Goal: Check status: Check status

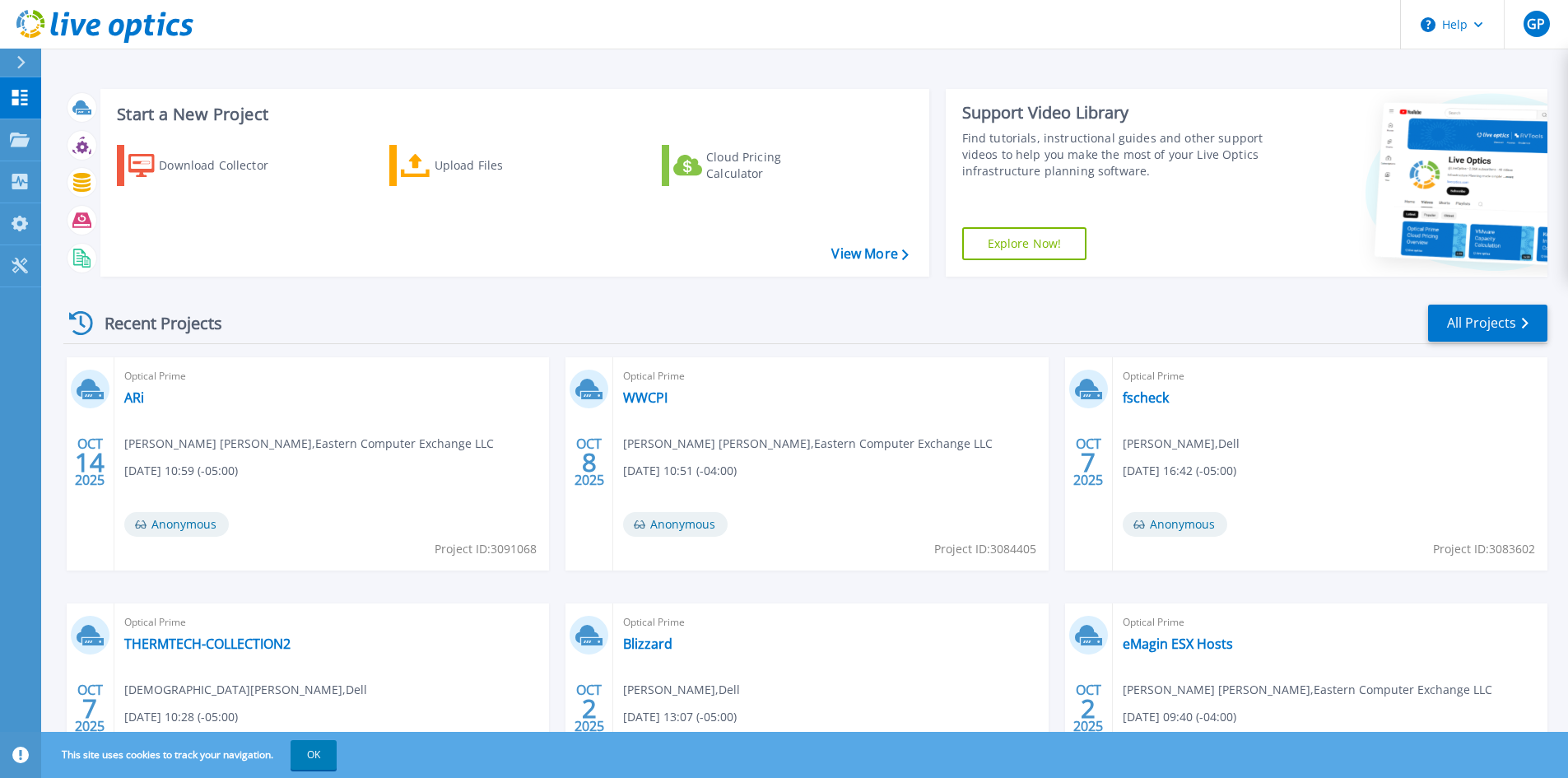
click at [493, 305] on div "Recent Projects All Projects" at bounding box center [805, 323] width 1484 height 41
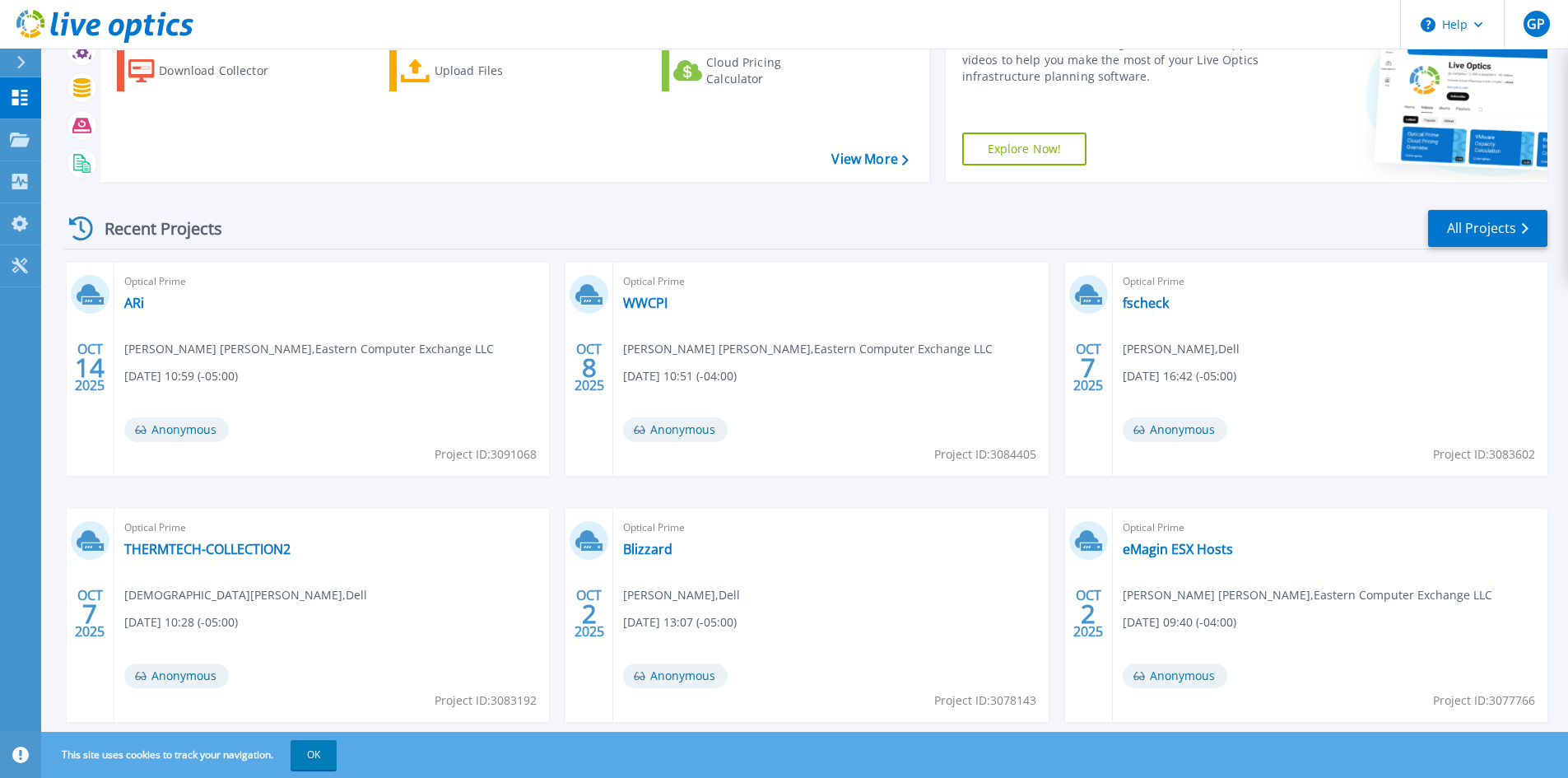
scroll to position [82, 0]
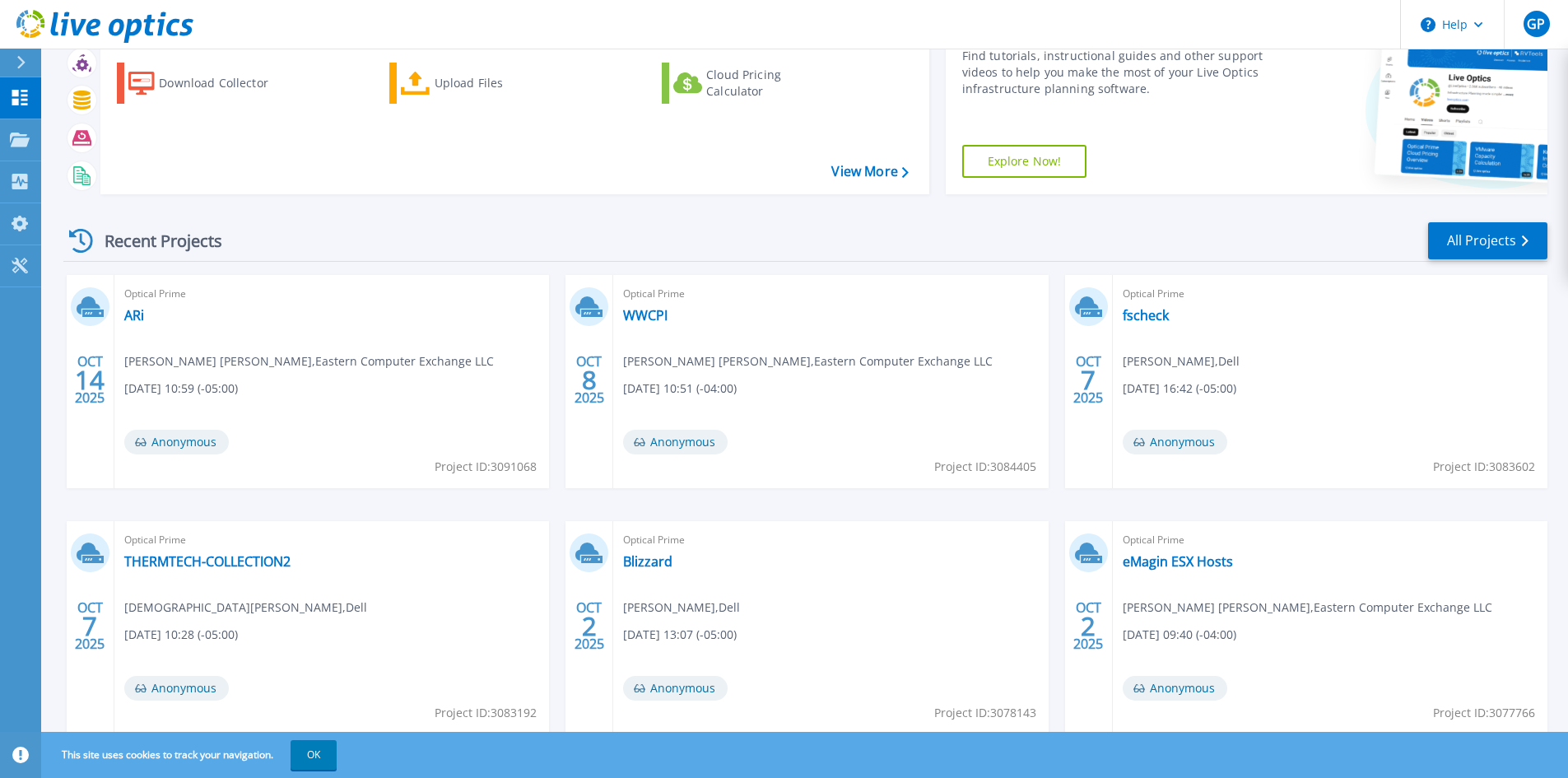
click at [1142, 218] on div "Recent Projects All Projects OCT 14 2025 Optical Prime ARi Jackson Wiswall , Ea…" at bounding box center [805, 494] width 1484 height 573
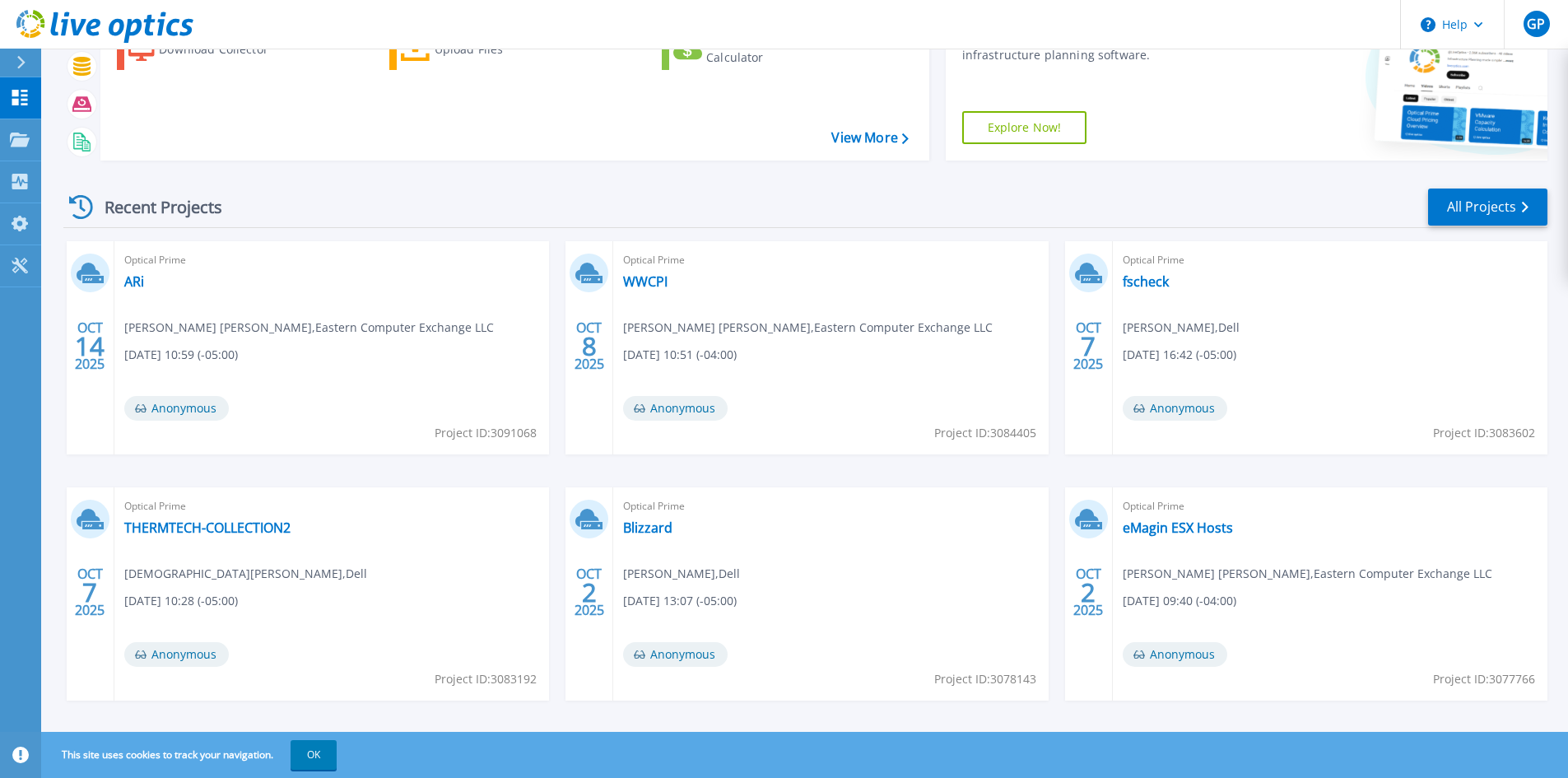
scroll to position [134, 0]
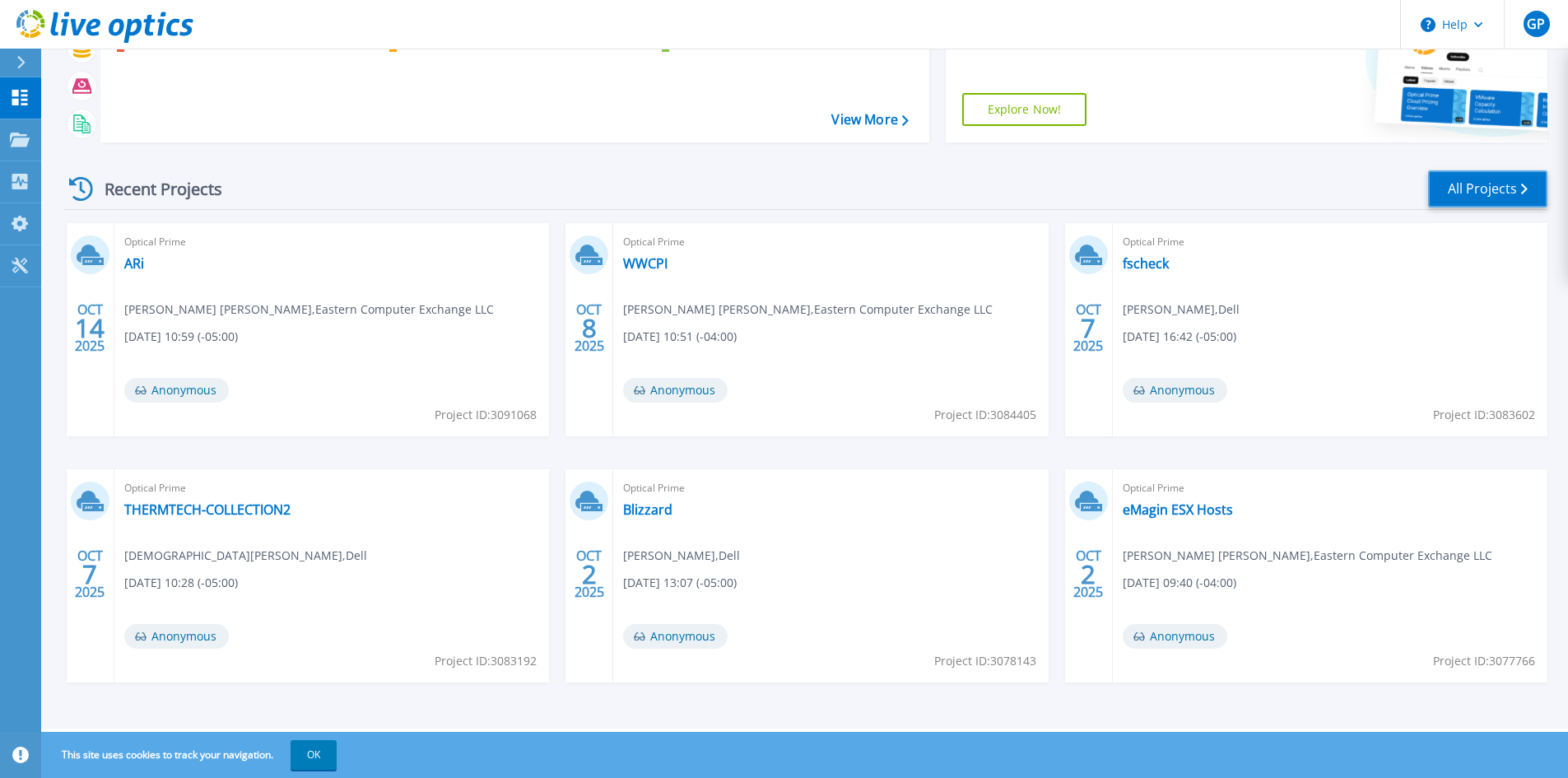
click at [1475, 200] on link "All Projects" at bounding box center [1487, 189] width 120 height 37
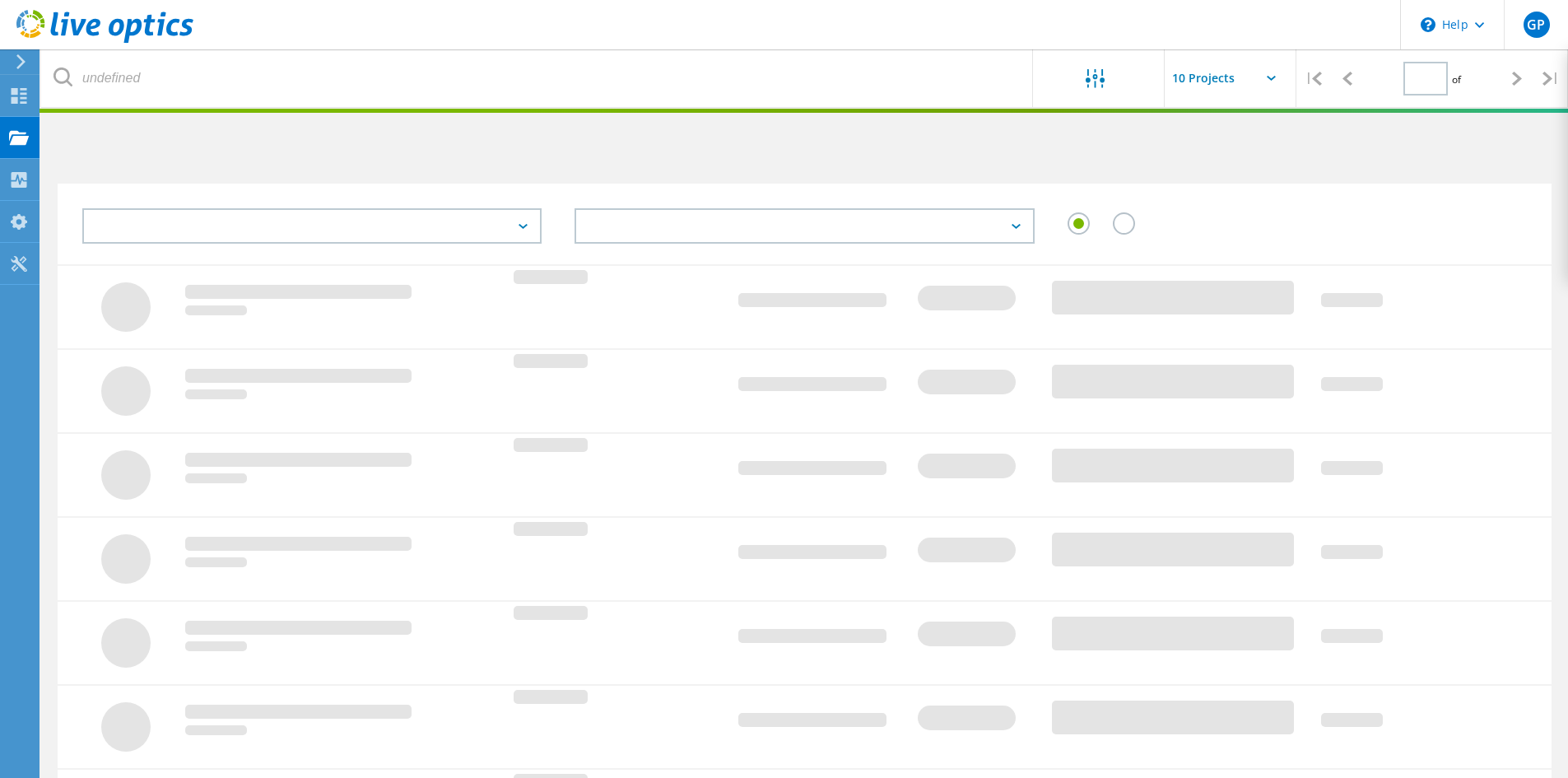
type input "1"
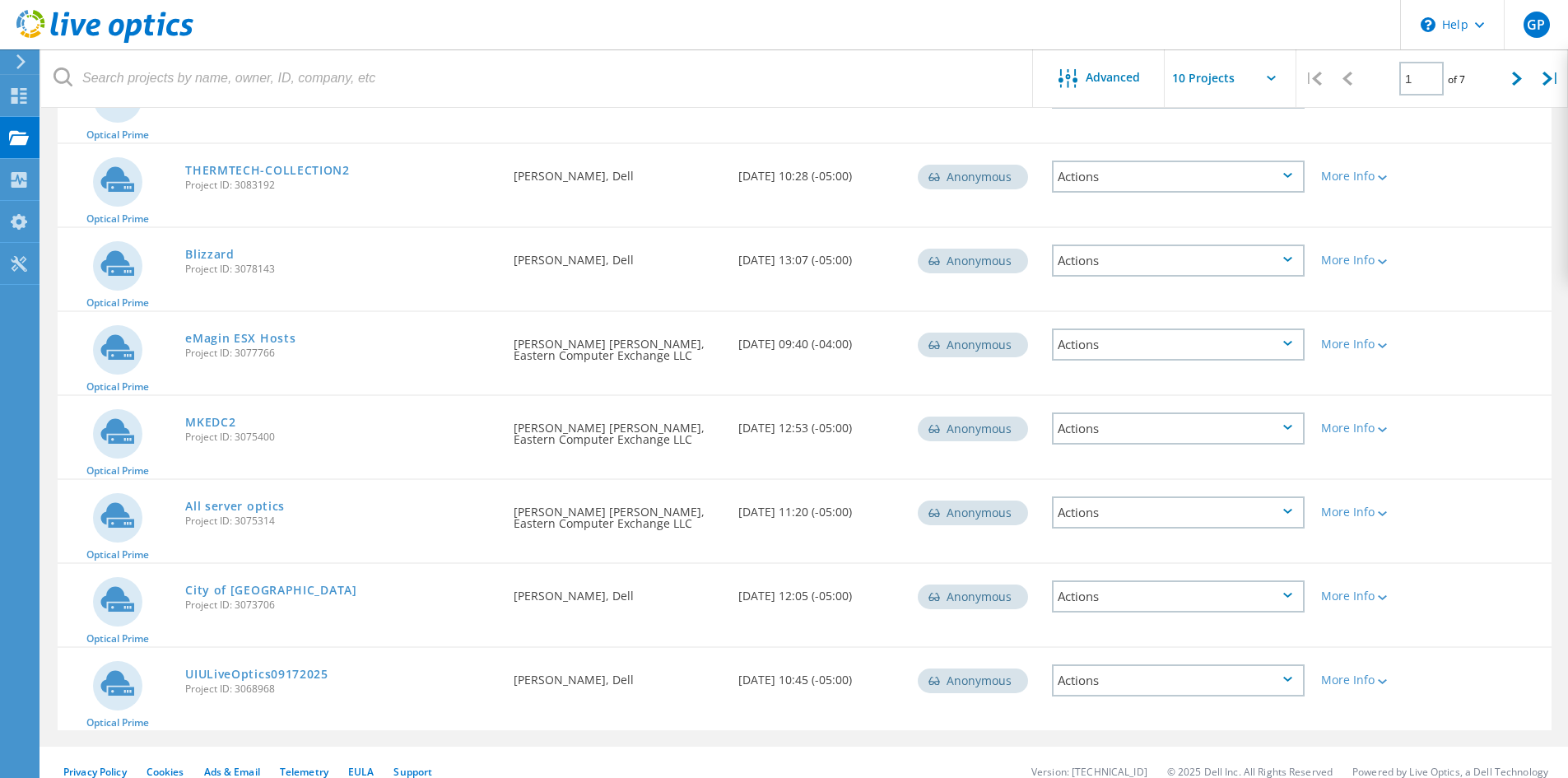
scroll to position [430, 0]
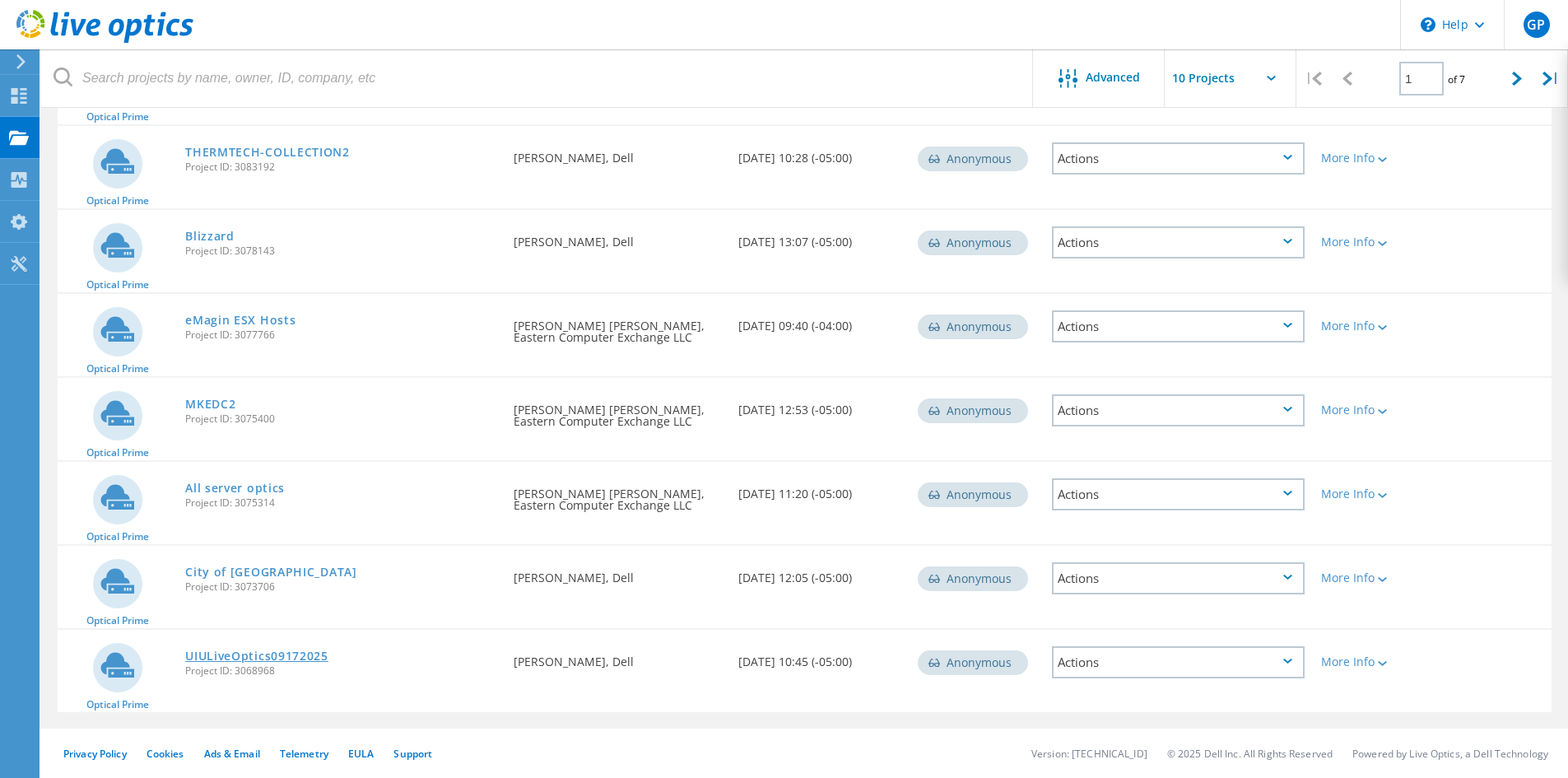
click at [262, 650] on link "UIULiveOptics09172025" at bounding box center [257, 656] width 144 height 12
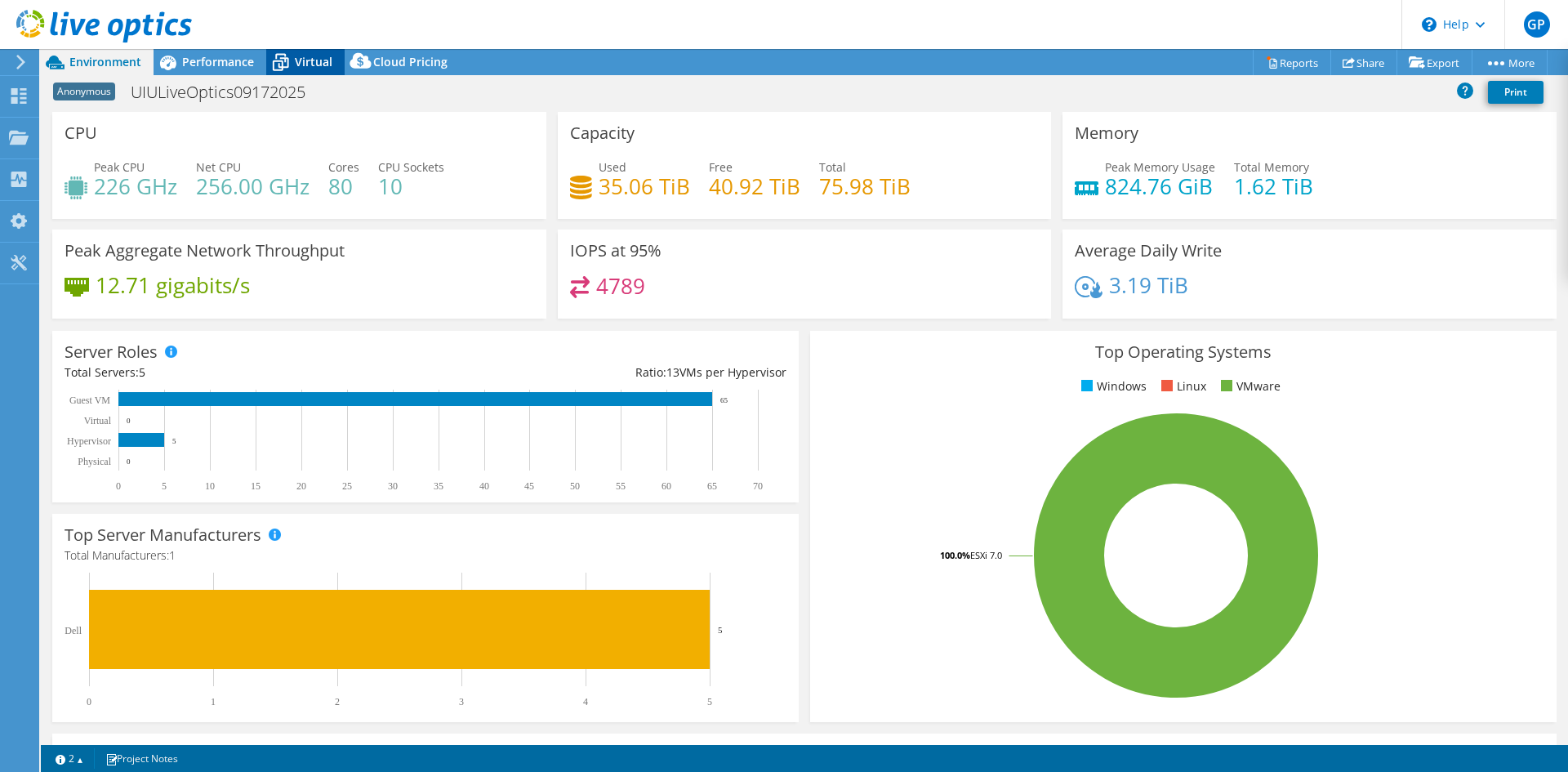
select select "USD"
click at [283, 60] on icon at bounding box center [280, 62] width 29 height 29
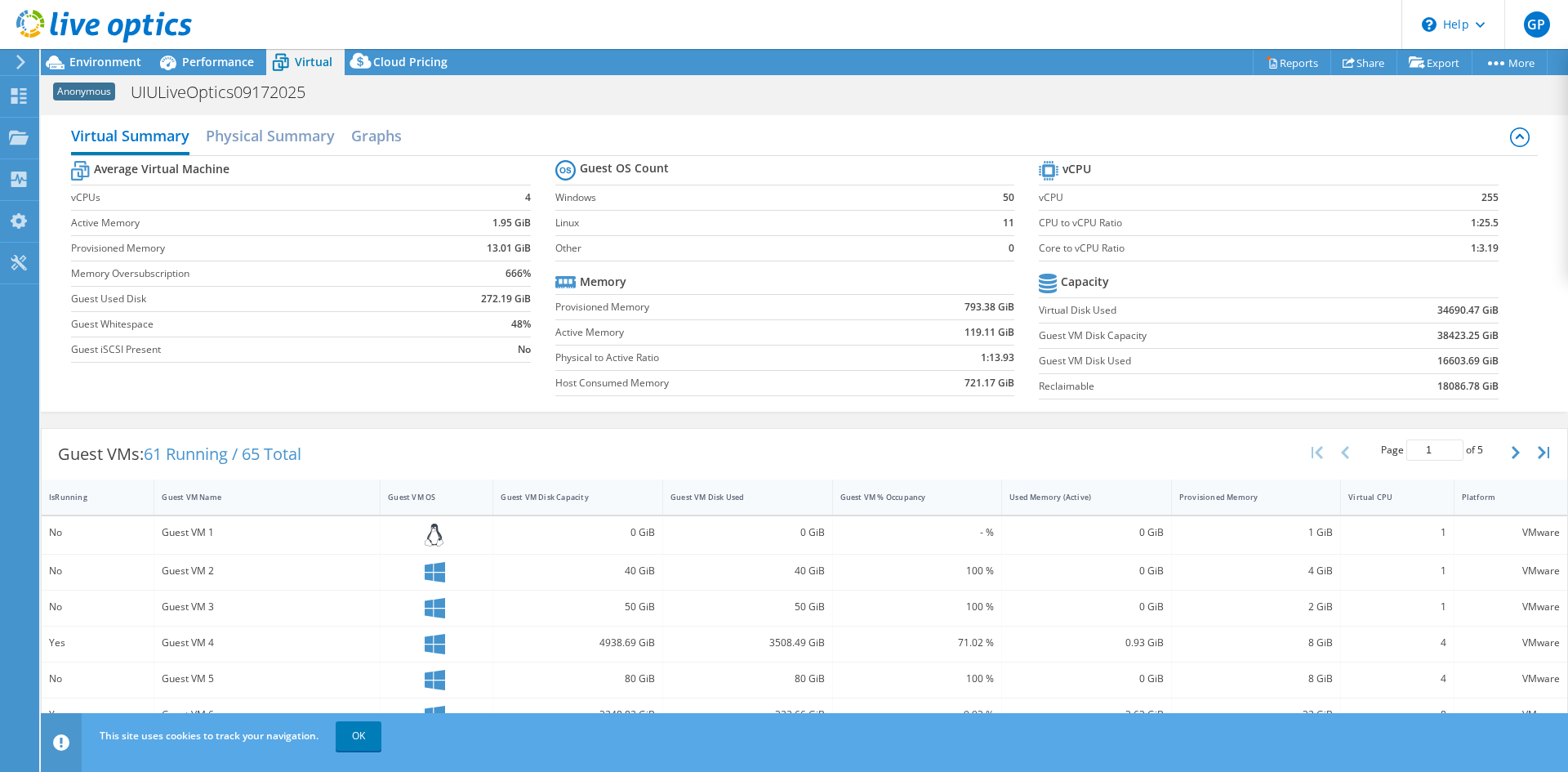
click at [103, 52] on div at bounding box center [96, 27] width 192 height 55
click at [103, 67] on span "Environment" at bounding box center [105, 62] width 72 height 16
